Goal: Task Accomplishment & Management: Use online tool/utility

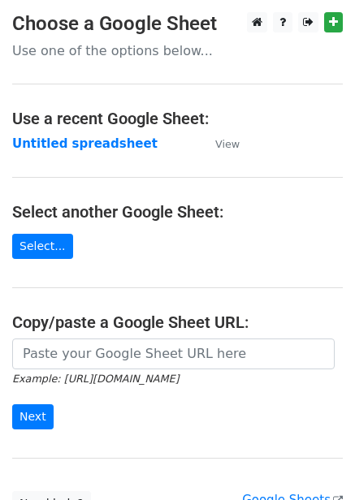
click at [132, 148] on td "Untitled spreadsheet" at bounding box center [105, 144] width 187 height 19
click at [114, 149] on strong "Untitled spreadsheet" at bounding box center [84, 143] width 145 height 15
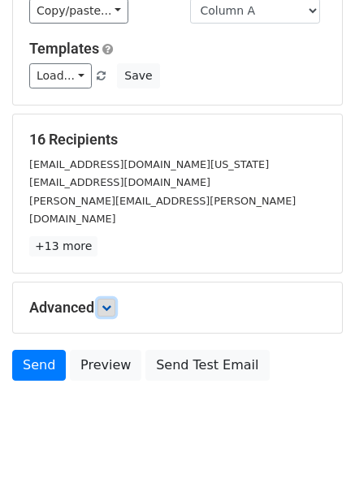
click at [110, 303] on icon at bounding box center [106, 308] width 10 height 10
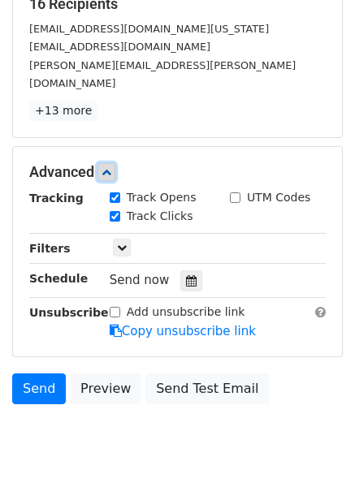
scroll to position [269, 0]
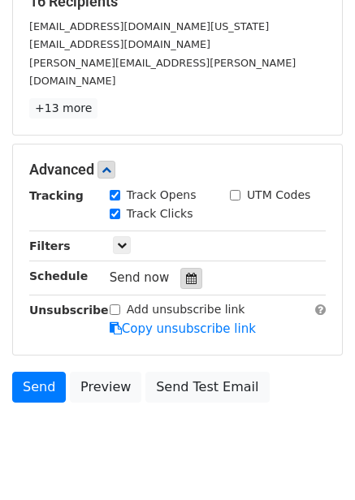
click at [192, 268] on div at bounding box center [191, 278] width 22 height 21
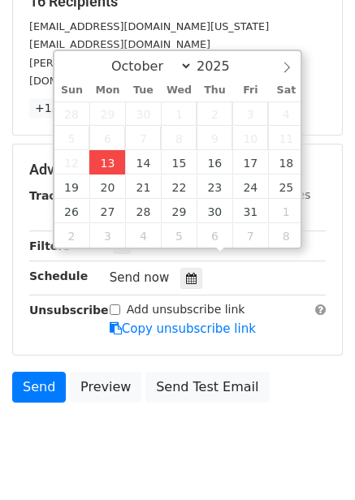
type input "2025-10-13 14:21"
type input "02"
type input "21"
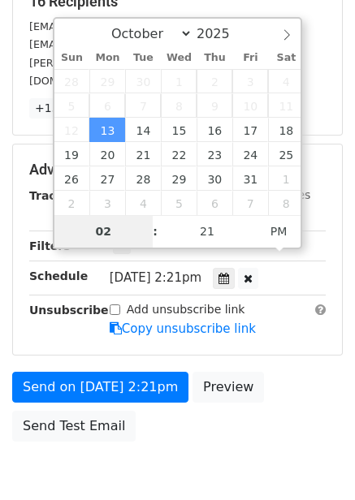
scroll to position [264, 0]
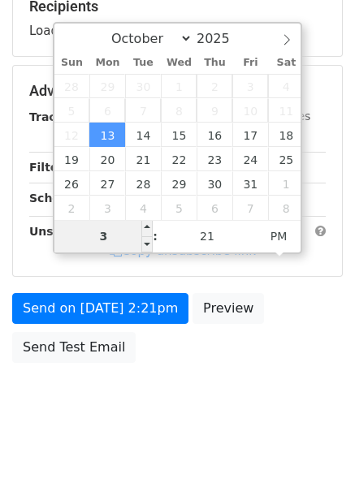
click at [107, 233] on input "3" at bounding box center [103, 236] width 99 height 32
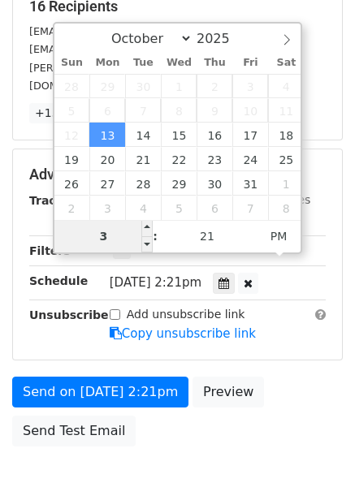
scroll to position [269, 0]
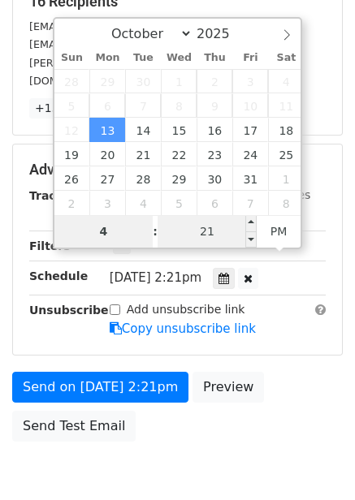
type input "4"
type input "2025-10-13 16:21"
type input "04"
click at [231, 226] on input "21" at bounding box center [206, 231] width 99 height 32
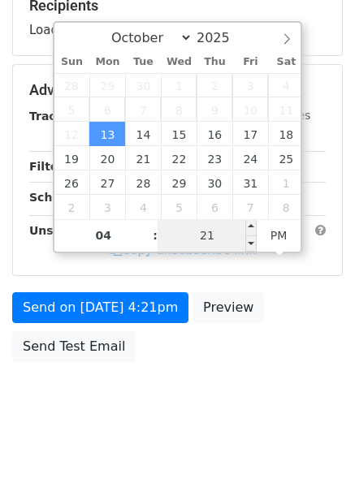
scroll to position [264, 0]
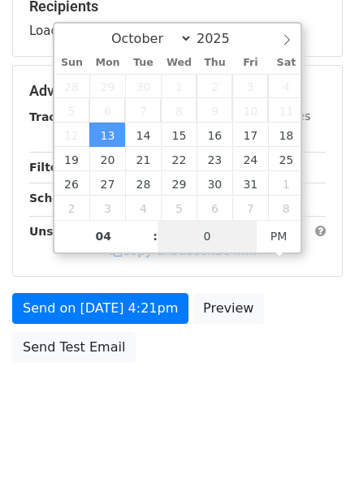
type input "0"
type input "2025-10-13 16:00"
type input "00"
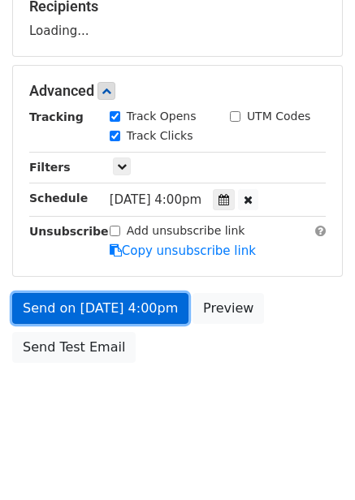
click at [134, 312] on link "Send on Oct 13 at 4:00pm" at bounding box center [100, 308] width 176 height 31
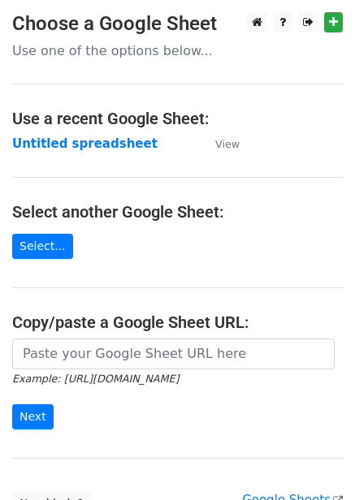
click at [83, 156] on main "Choose a Google Sheet Use one of the options below... Use a recent Google Sheet…" at bounding box center [177, 264] width 355 height 504
click at [92, 144] on strong "Untitled spreadsheet" at bounding box center [84, 143] width 145 height 15
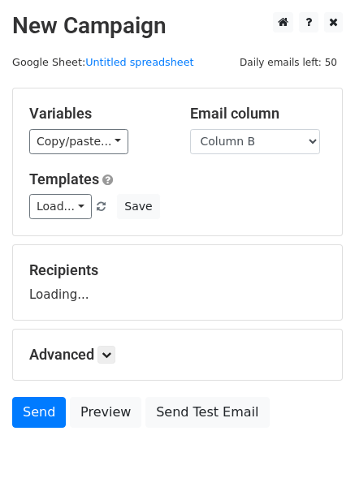
select select "Column B"
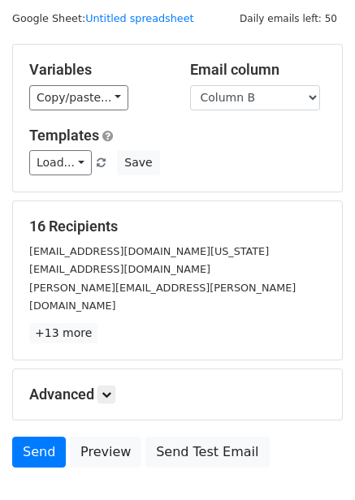
scroll to position [66, 0]
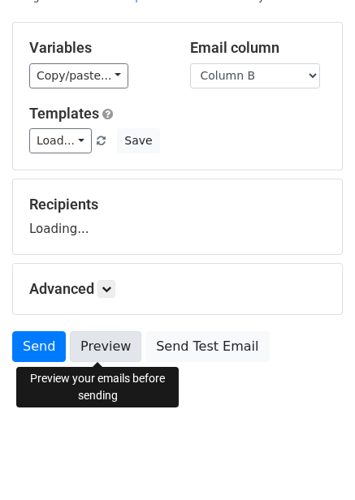
click at [118, 349] on link "Preview" at bounding box center [105, 346] width 71 height 31
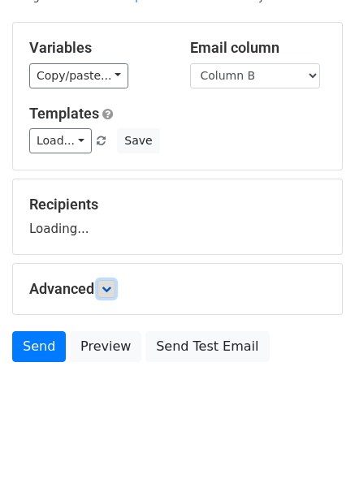
click at [115, 289] on form "Variables Copy/paste... {{Column A}} {{Column B}} {{Column C}} {{Column D}} {{C…" at bounding box center [177, 196] width 330 height 348
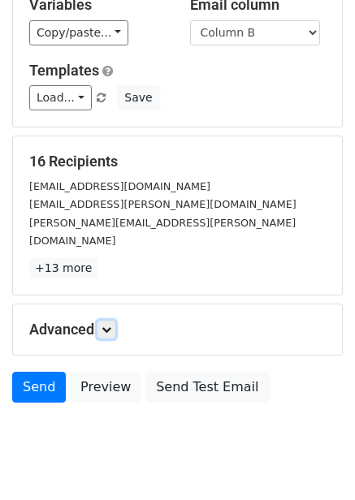
scroll to position [131, 0]
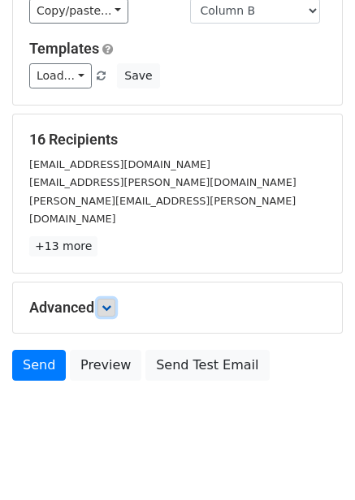
click at [110, 303] on icon at bounding box center [106, 308] width 10 height 10
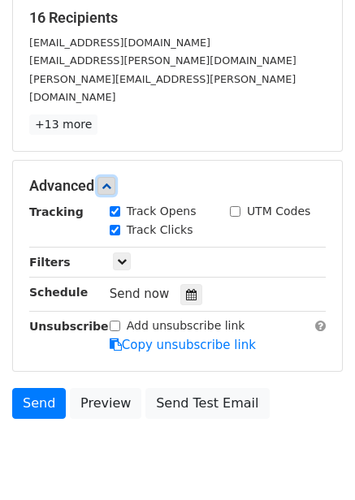
scroll to position [256, 0]
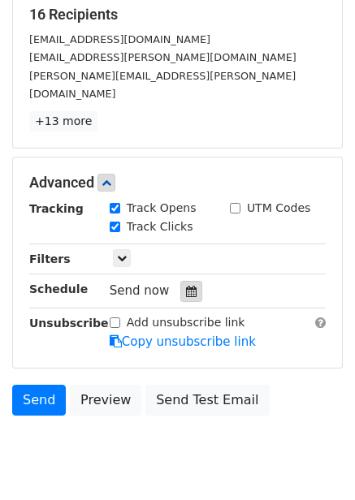
click at [186, 286] on icon at bounding box center [191, 291] width 11 height 11
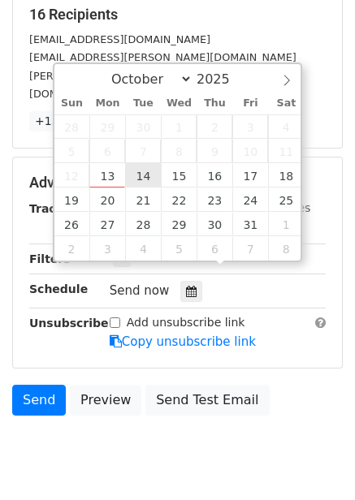
type input "2025-10-14 12:00"
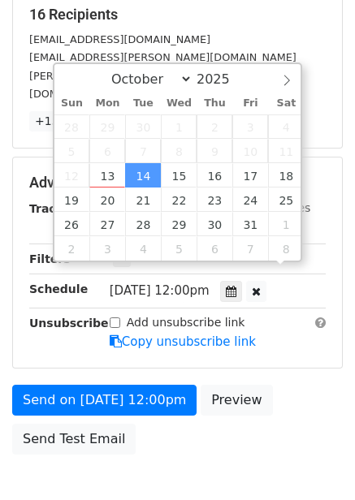
scroll to position [1, 0]
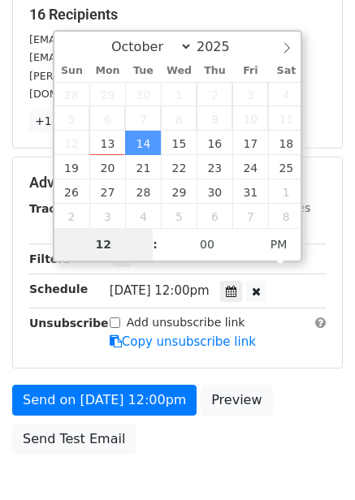
type input "5"
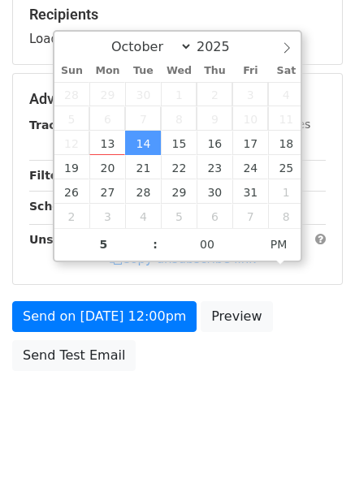
type input "2025-10-14 17:00"
drag, startPoint x: 290, startPoint y: 371, endPoint x: 287, endPoint y: 379, distance: 8.5
click at [290, 373] on div "Send on Oct 14 at 12:00pm Preview Send Test Email" at bounding box center [177, 340] width 355 height 78
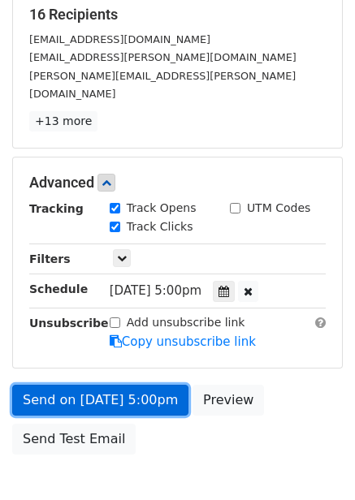
click at [153, 385] on link "Send on Oct 14 at 5:00pm" at bounding box center [100, 400] width 176 height 31
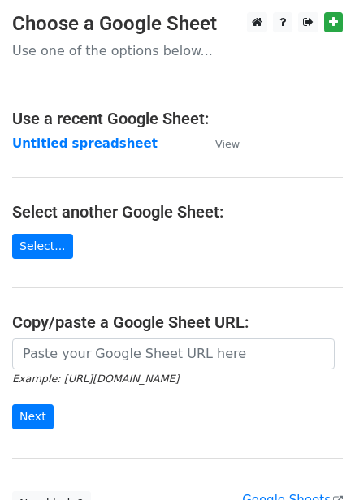
click at [66, 144] on strong "Untitled spreadsheet" at bounding box center [84, 143] width 145 height 15
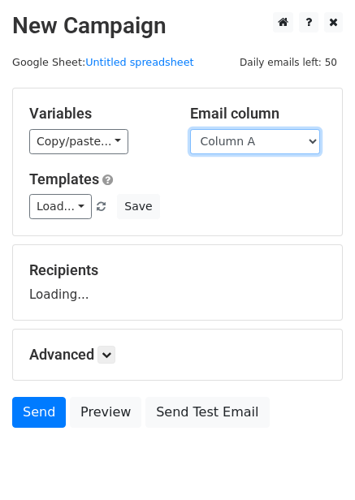
click at [252, 148] on select "Column A Column B Column C Column D Column E Column F" at bounding box center [255, 141] width 130 height 25
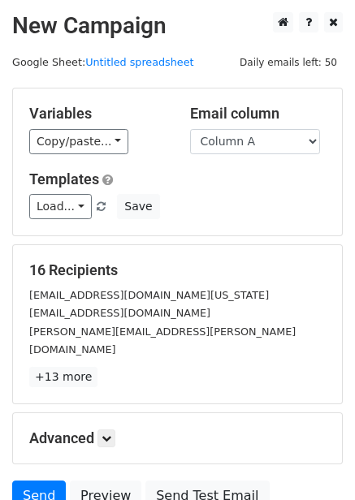
click at [256, 205] on div "Load... No templates saved Save" at bounding box center [177, 206] width 321 height 25
click at [262, 149] on select "Column A Column B Column C Column D Column E Column F" at bounding box center [255, 141] width 130 height 25
select select "Column C"
click at [190, 129] on select "Column A Column B Column C Column D Column E Column F" at bounding box center [255, 141] width 130 height 25
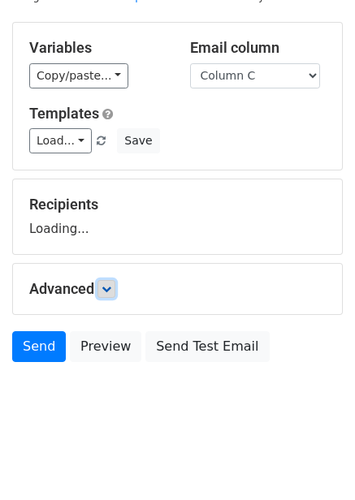
click at [115, 287] on link at bounding box center [106, 289] width 18 height 18
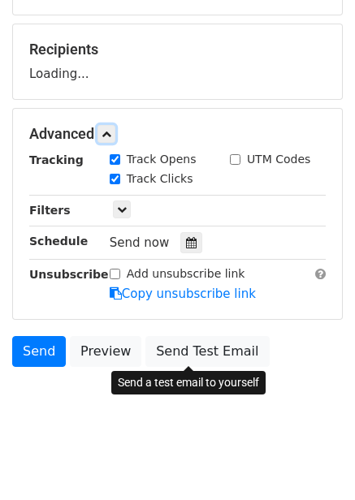
scroll to position [223, 0]
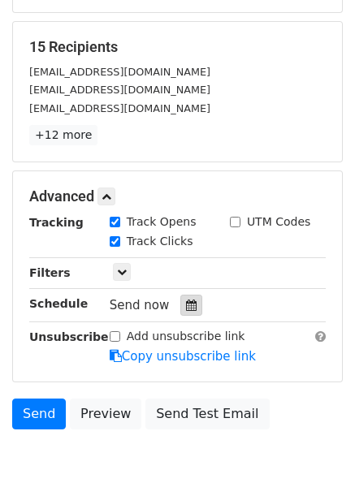
click at [186, 305] on icon at bounding box center [191, 305] width 11 height 11
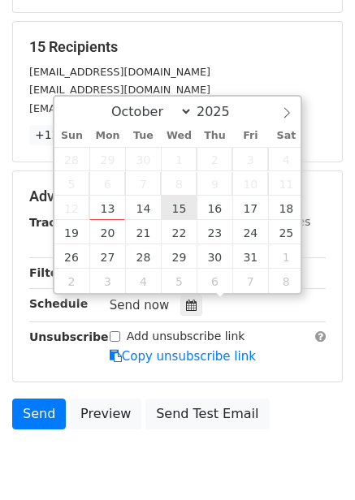
type input "2025-10-15 12:00"
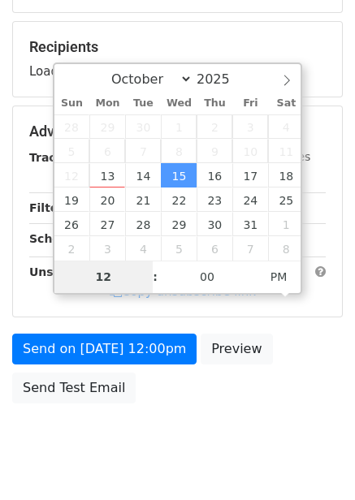
type input "6"
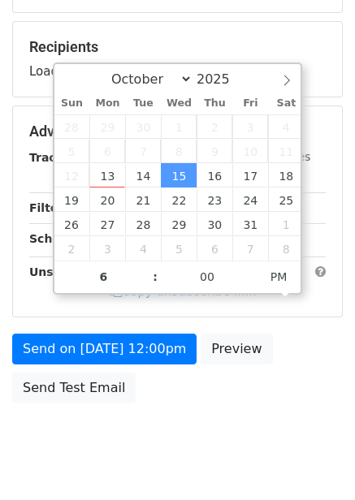
type input "2025-10-15 18:00"
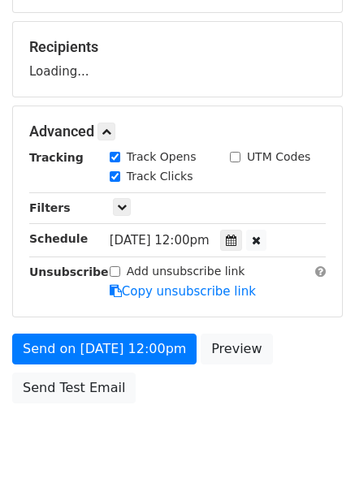
click at [249, 416] on body "New Campaign Daily emails left: 50 Google Sheet: Untitled spreadsheet Variables…" at bounding box center [177, 132] width 355 height 687
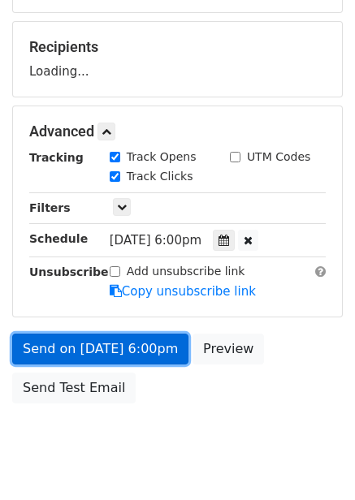
click at [131, 334] on link "Send on Oct 15 at 6:00pm" at bounding box center [100, 349] width 176 height 31
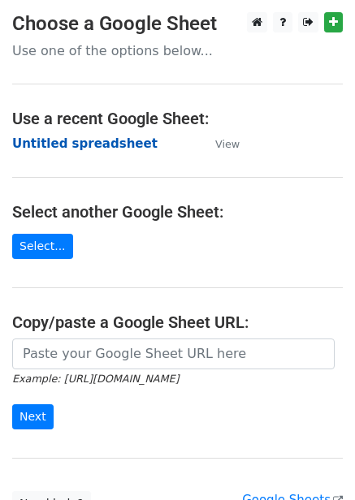
click at [103, 145] on strong "Untitled spreadsheet" at bounding box center [84, 143] width 145 height 15
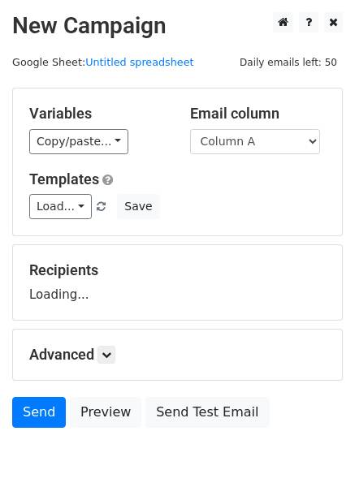
click at [277, 139] on select "Column A Column B Column C Column D Column E Column F" at bounding box center [255, 141] width 130 height 25
select select "Column D"
click at [190, 129] on select "Column A Column B Column C Column D Column E Column F" at bounding box center [255, 141] width 130 height 25
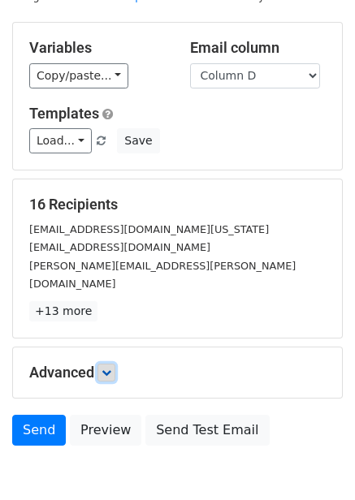
click at [111, 364] on link at bounding box center [106, 373] width 18 height 18
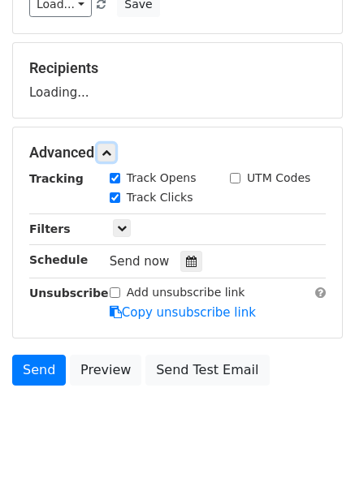
scroll to position [203, 0]
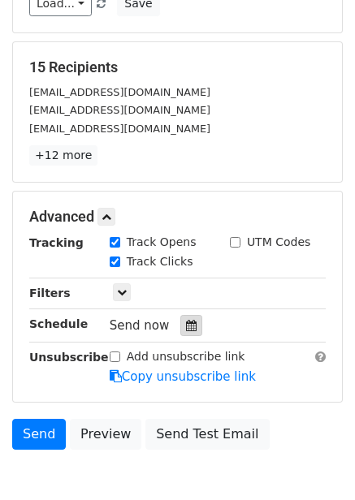
click at [185, 268] on div "Tracking Track Opens UTM Codes Track Clicks Filters Only include spreadsheet ro…" at bounding box center [177, 310] width 296 height 152
click at [186, 328] on icon at bounding box center [191, 325] width 11 height 11
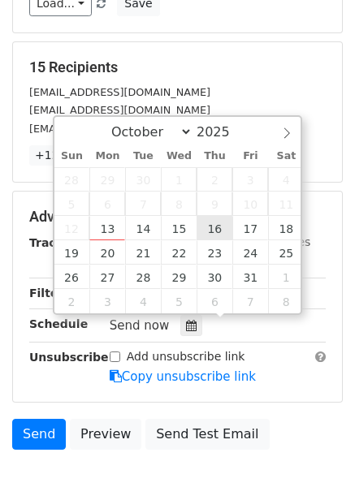
type input "2025-10-16 12:00"
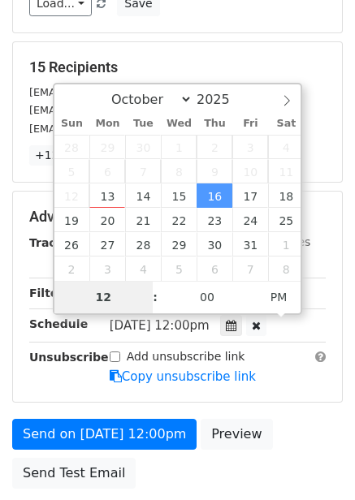
type input "7"
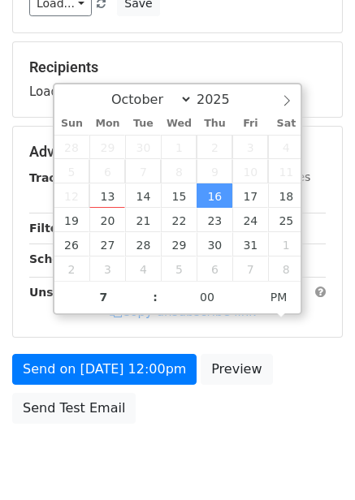
type input "2025-10-16 19:00"
click at [257, 405] on div "Send on Oct 16 at 12:00pm Preview Send Test Email" at bounding box center [177, 393] width 355 height 78
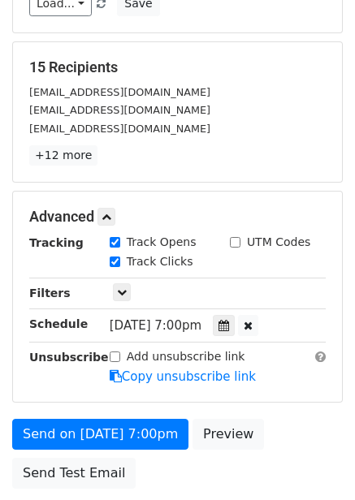
click at [141, 412] on form "Variables Copy/paste... {{Column A}} {{Column B}} {{Column C}} {{Column D}} {{C…" at bounding box center [177, 191] width 330 height 612
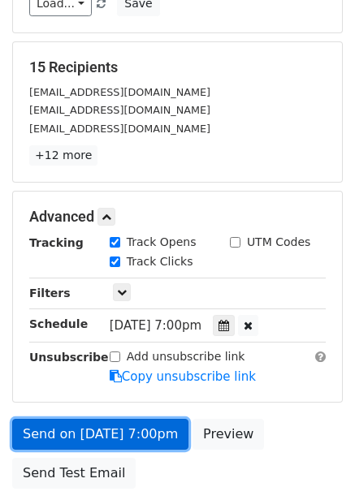
click at [145, 420] on link "Send on Oct 16 at 7:00pm" at bounding box center [100, 434] width 176 height 31
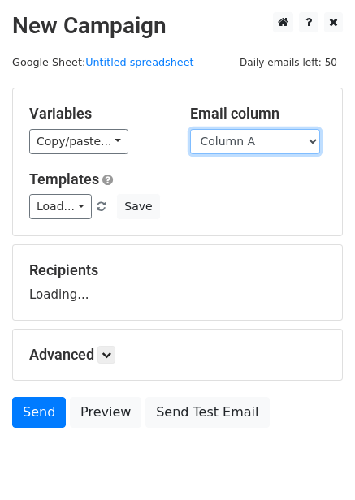
click at [258, 144] on select "Column A Column B Column C Column D Column E Column F" at bounding box center [255, 141] width 130 height 25
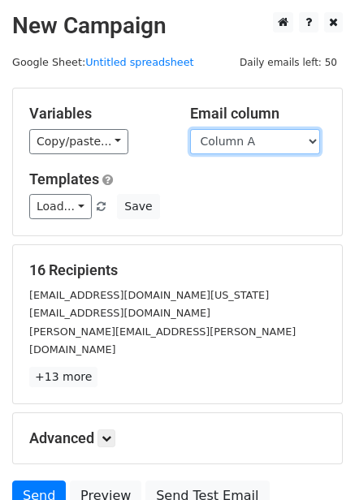
drag, startPoint x: 267, startPoint y: 137, endPoint x: 267, endPoint y: 153, distance: 16.2
click at [267, 137] on select "Column A Column B Column C Column D Column E Column F" at bounding box center [255, 141] width 130 height 25
select select "Column E"
click at [190, 129] on select "Column A Column B Column C Column D Column E Column F" at bounding box center [255, 141] width 130 height 25
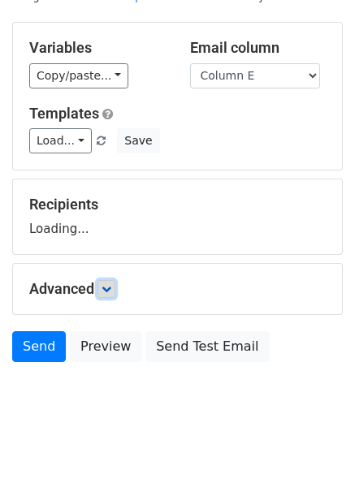
click at [107, 289] on icon at bounding box center [106, 289] width 10 height 10
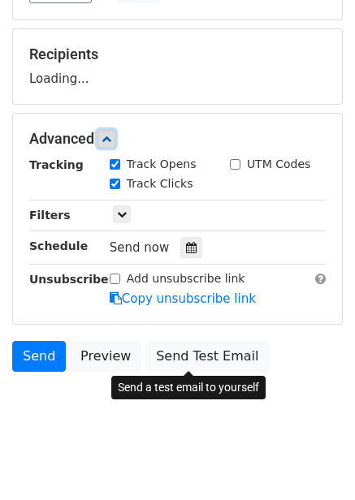
scroll to position [222, 0]
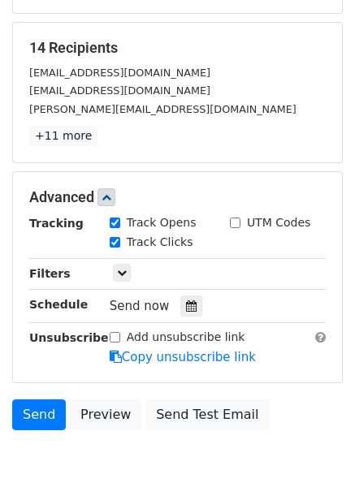
click at [183, 243] on div "Track Clicks" at bounding box center [157, 243] width 120 height 19
click at [196, 303] on div "Send now" at bounding box center [205, 306] width 191 height 22
click at [191, 307] on div at bounding box center [191, 305] width 22 height 21
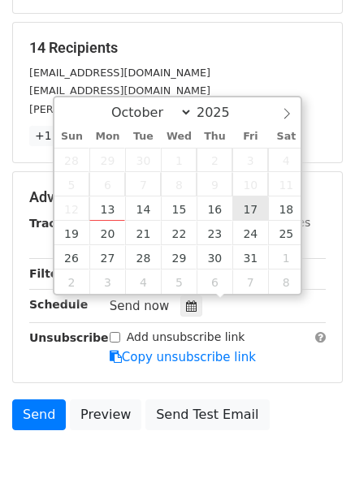
type input "2025-10-17 12:00"
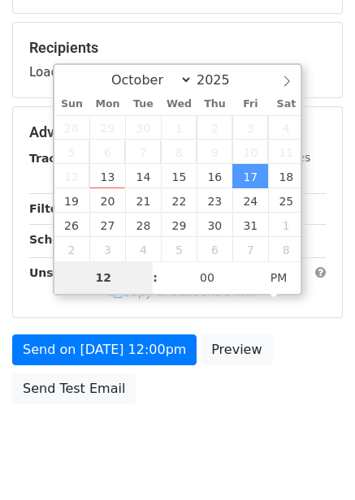
type input "8"
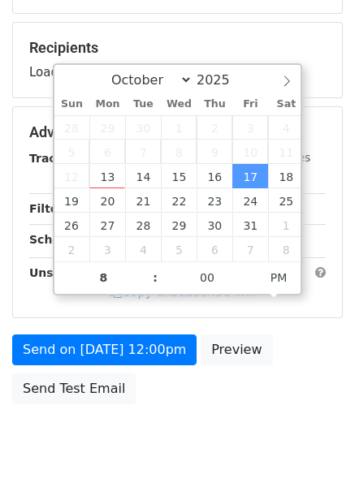
type input "2025-10-17 20:00"
click at [292, 343] on div "Send on Oct 17 at 12:00pm Preview Send Test Email" at bounding box center [177, 373] width 355 height 78
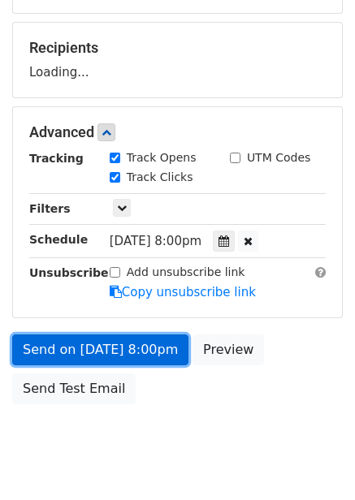
click at [138, 363] on link "Send on Oct 17 at 8:00pm" at bounding box center [100, 349] width 176 height 31
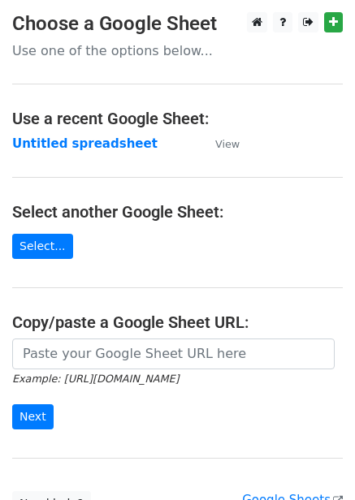
click at [97, 151] on strong "Untitled spreadsheet" at bounding box center [84, 143] width 145 height 15
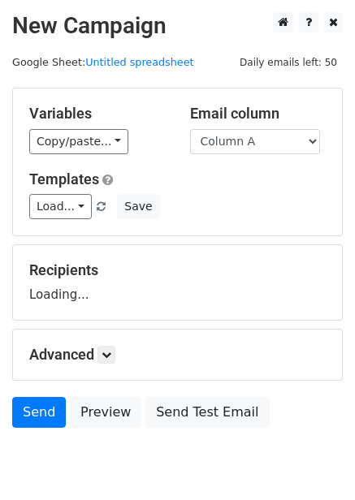
click at [271, 154] on div "Variables Copy/paste... {{Column A}} {{Column B}} {{Column C}} {{Column D}} {{C…" at bounding box center [177, 161] width 329 height 147
click at [254, 153] on select "Column A Column B Column C Column D Column E Column F" at bounding box center [255, 141] width 130 height 25
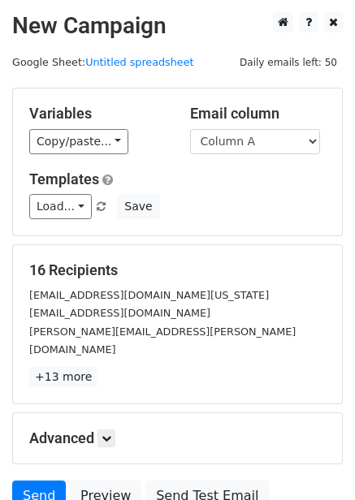
click at [239, 121] on h5 "Email column" at bounding box center [258, 114] width 136 height 18
click at [241, 137] on select "Column A Column B Column C Column D Column E Column F" at bounding box center [255, 141] width 130 height 25
select select "Column F"
click at [190, 129] on select "Column A Column B Column C Column D Column E Column F" at bounding box center [255, 141] width 130 height 25
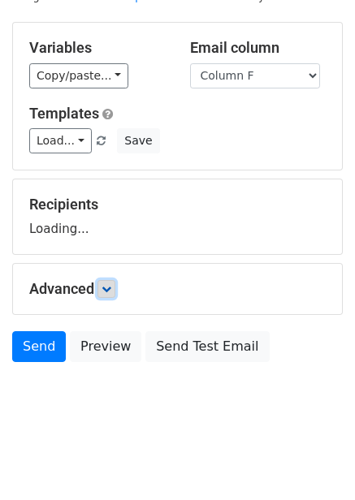
click at [110, 288] on icon at bounding box center [106, 289] width 10 height 10
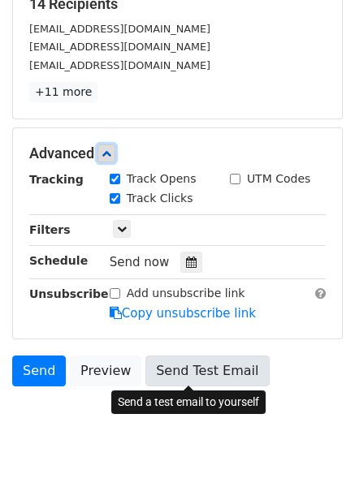
scroll to position [290, 0]
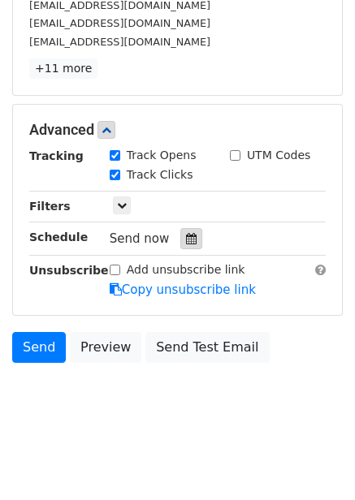
drag, startPoint x: 182, startPoint y: 232, endPoint x: 191, endPoint y: 257, distance: 26.7
click at [183, 234] on div at bounding box center [191, 238] width 22 height 21
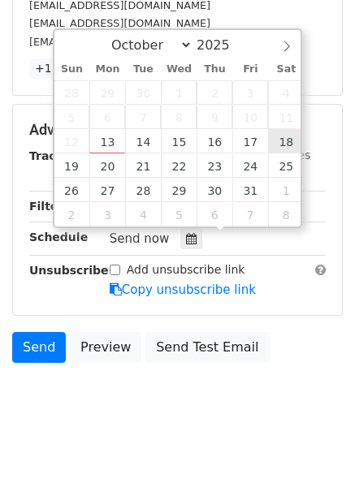
type input "[DATE] 12:00"
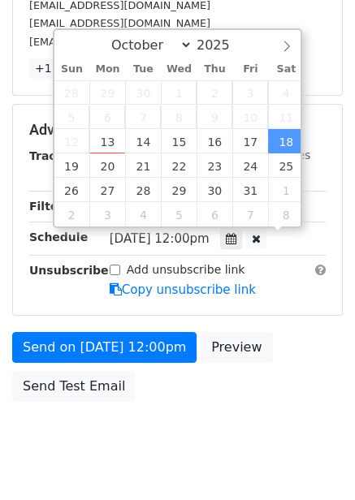
scroll to position [1, 0]
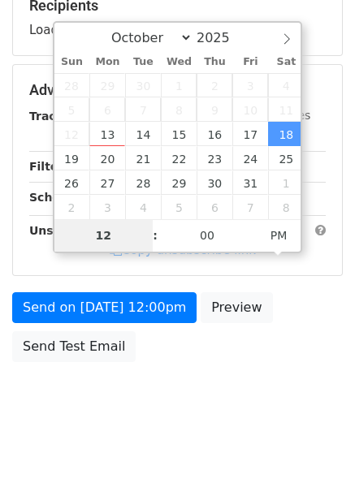
type input "9"
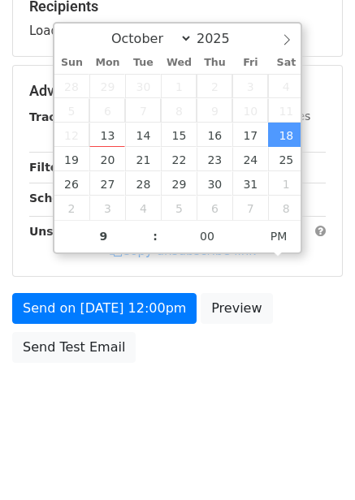
type input "[DATE] 21:00"
click at [286, 368] on div "Send on [DATE] 12:00pm Preview Send Test Email" at bounding box center [177, 332] width 355 height 78
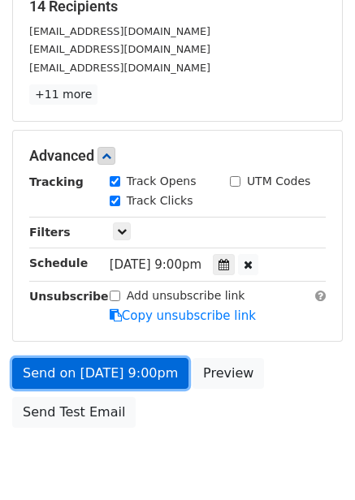
click at [149, 365] on link "Send on [DATE] 9:00pm" at bounding box center [100, 373] width 176 height 31
